Goal: Task Accomplishment & Management: Manage account settings

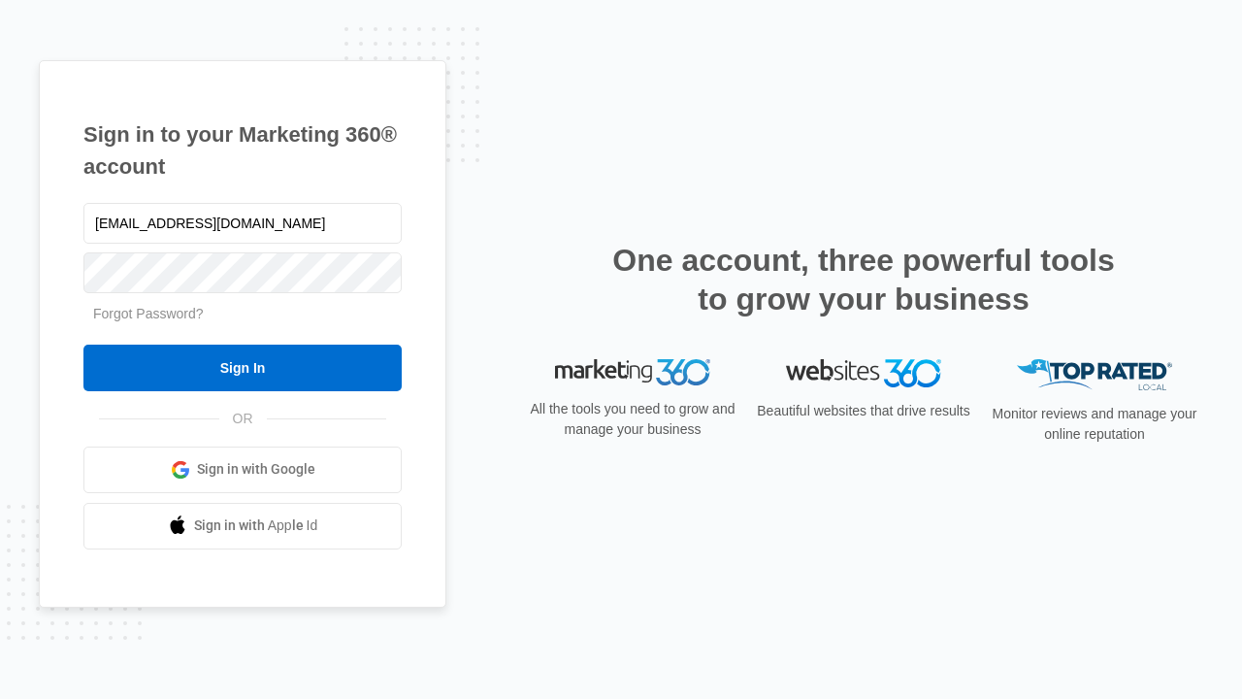
type input "[EMAIL_ADDRESS][DOMAIN_NAME]"
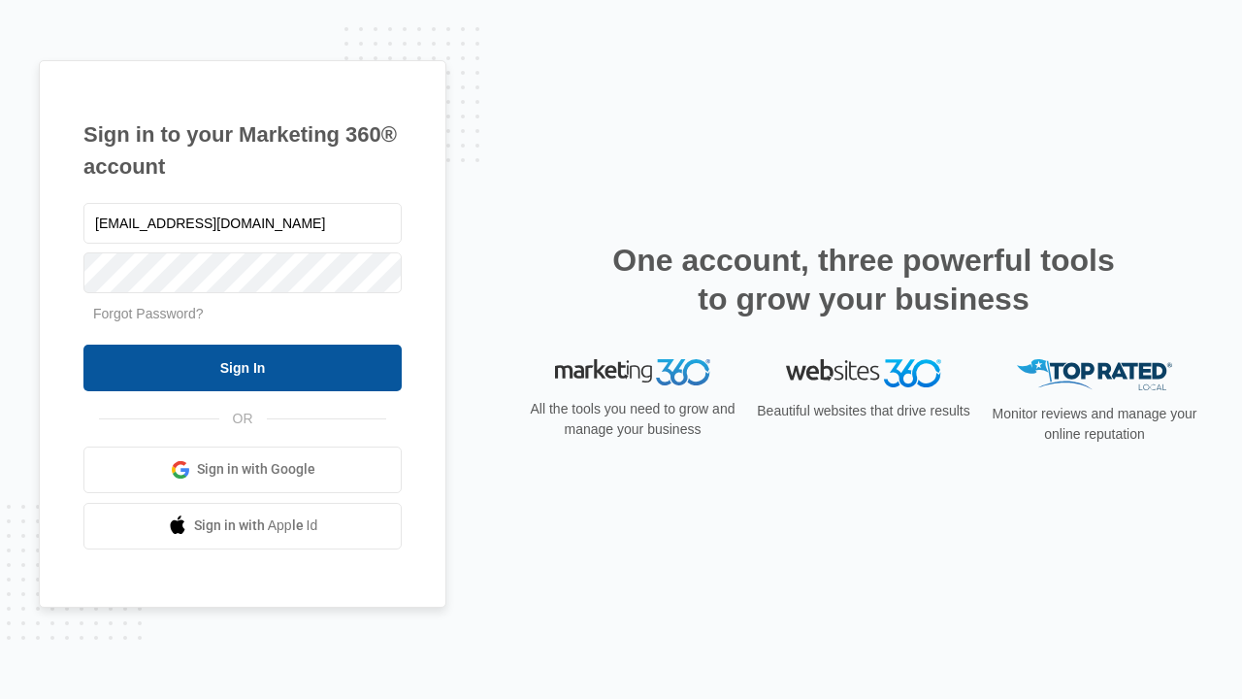
click at [243, 367] on input "Sign In" at bounding box center [242, 367] width 318 height 47
